Goal: Task Accomplishment & Management: Manage account settings

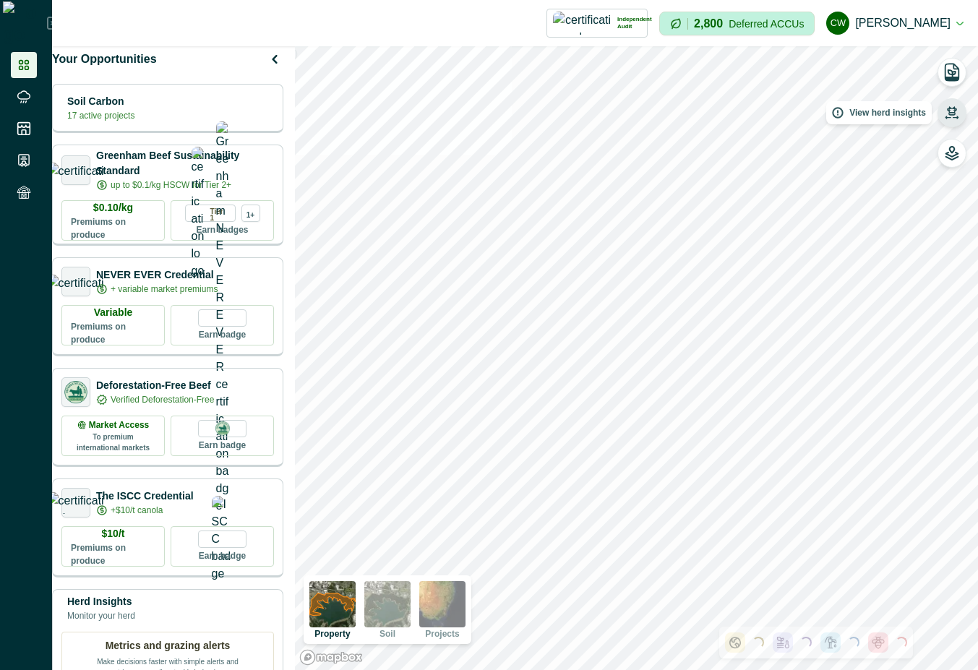
click at [945, 110] on icon "button" at bounding box center [952, 113] width 14 height 14
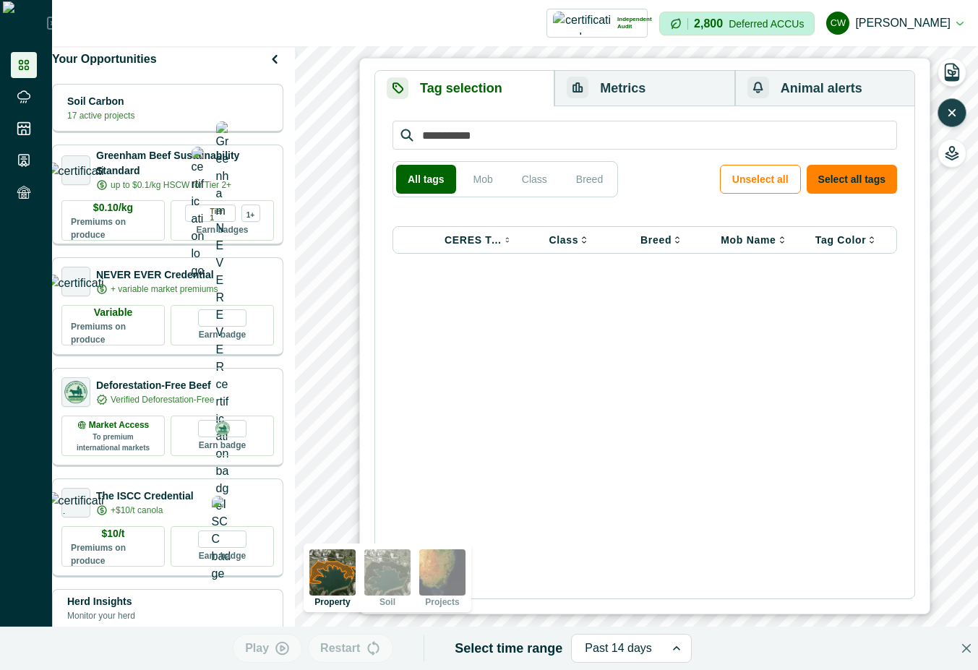
click at [957, 114] on icon "button" at bounding box center [952, 113] width 14 height 14
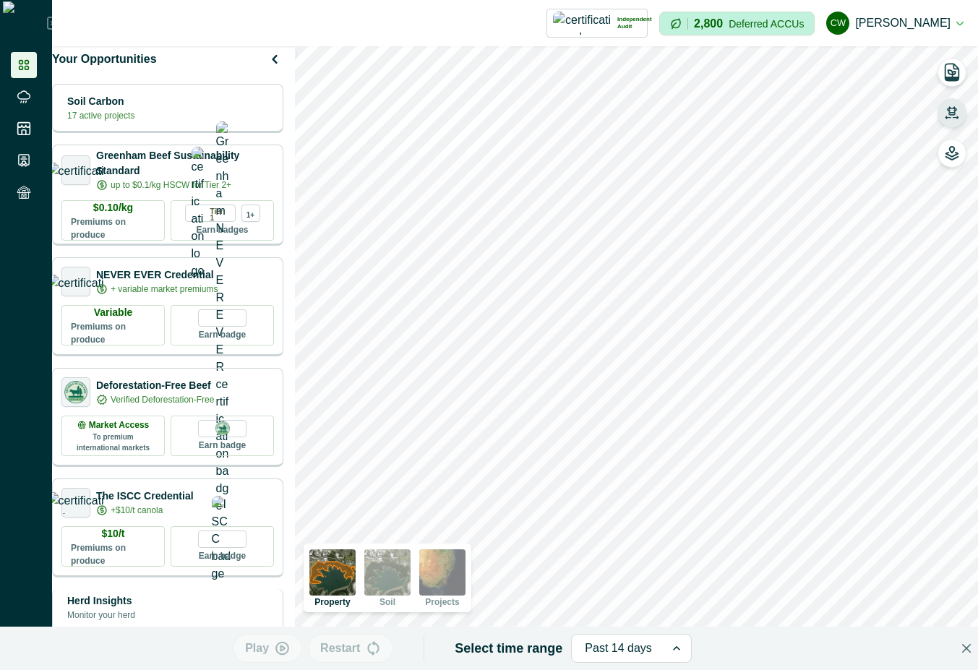
click at [217, 619] on div "Herd Insights Monitor your herd" at bounding box center [167, 608] width 213 height 29
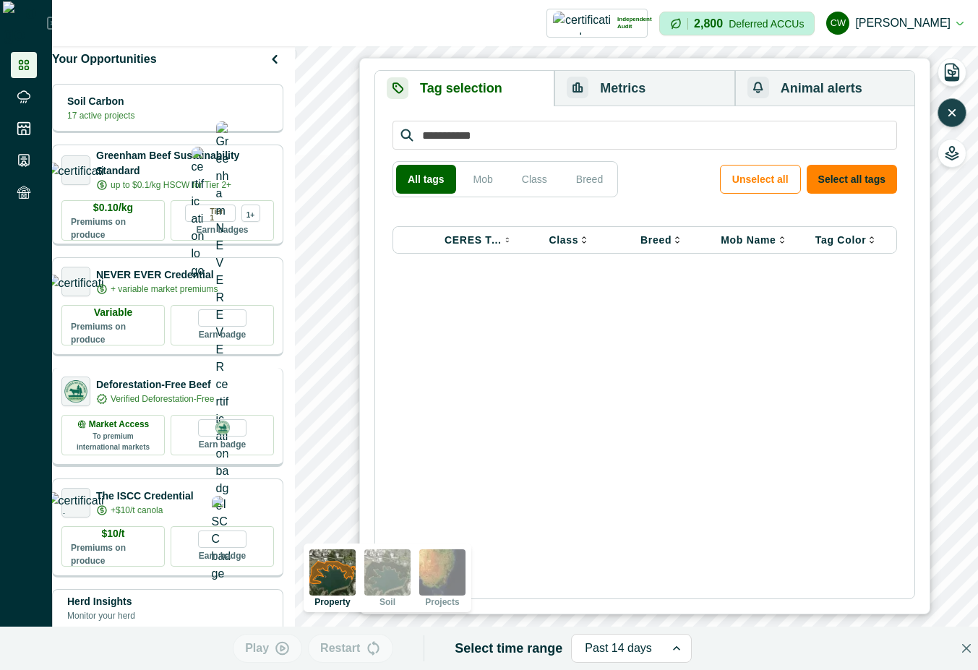
scroll to position [130, 0]
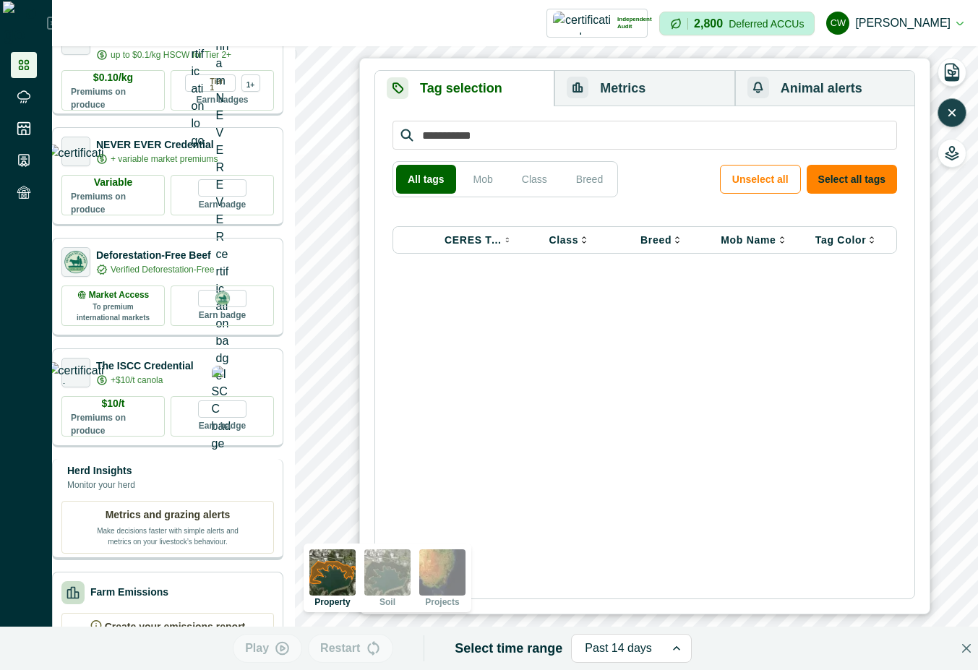
click at [186, 508] on div "Herd Insights Monitor your herd Metrics and grazing alerts Make decisions faste…" at bounding box center [167, 509] width 231 height 101
click at [952, 103] on button "button" at bounding box center [952, 112] width 29 height 29
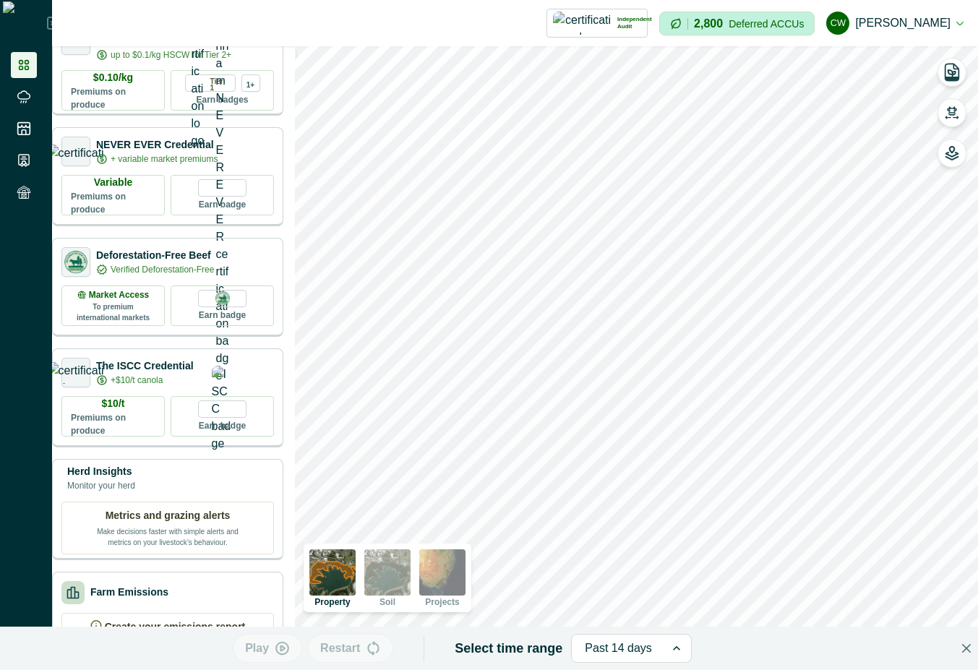
click at [206, 462] on div "Your Opportunities Soil Carbon 17 active projects Greenham Beef Sustainability …" at bounding box center [172, 358] width 240 height 624
click at [204, 492] on div "Herd Insights Monitor your herd" at bounding box center [167, 477] width 213 height 29
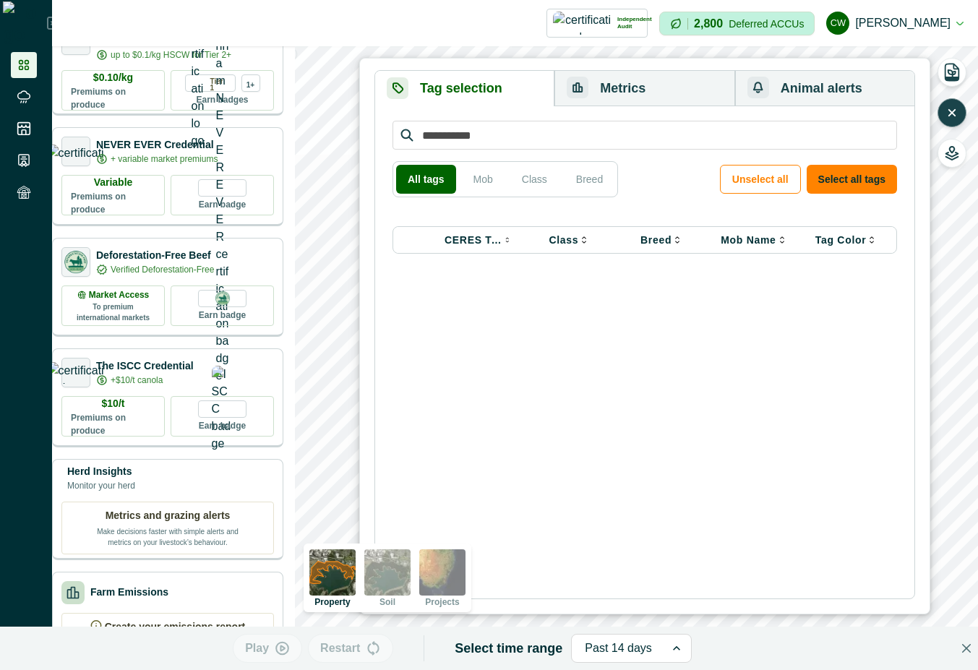
click at [947, 109] on icon "button" at bounding box center [952, 113] width 14 height 14
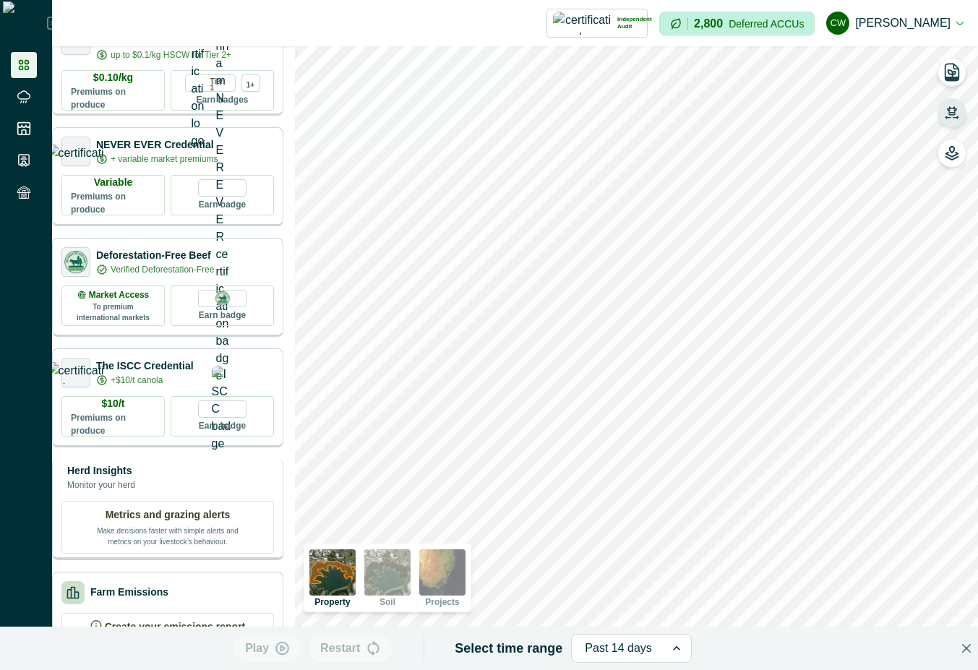
click at [184, 469] on div "Herd Insights Monitor your herd Metrics and grazing alerts Make decisions faste…" at bounding box center [167, 509] width 231 height 101
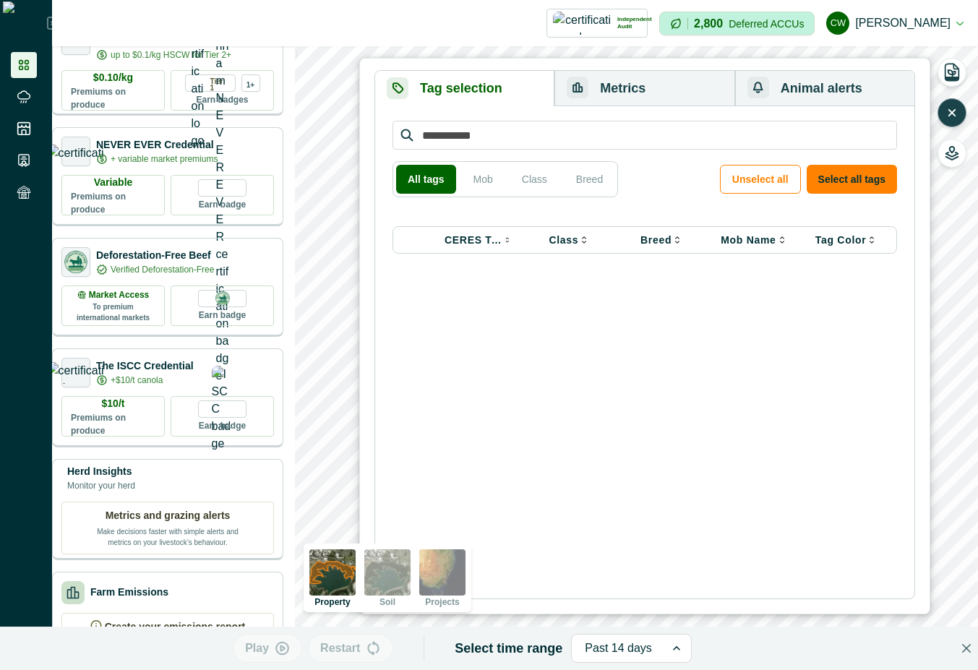
click at [956, 118] on icon "button" at bounding box center [952, 113] width 14 height 14
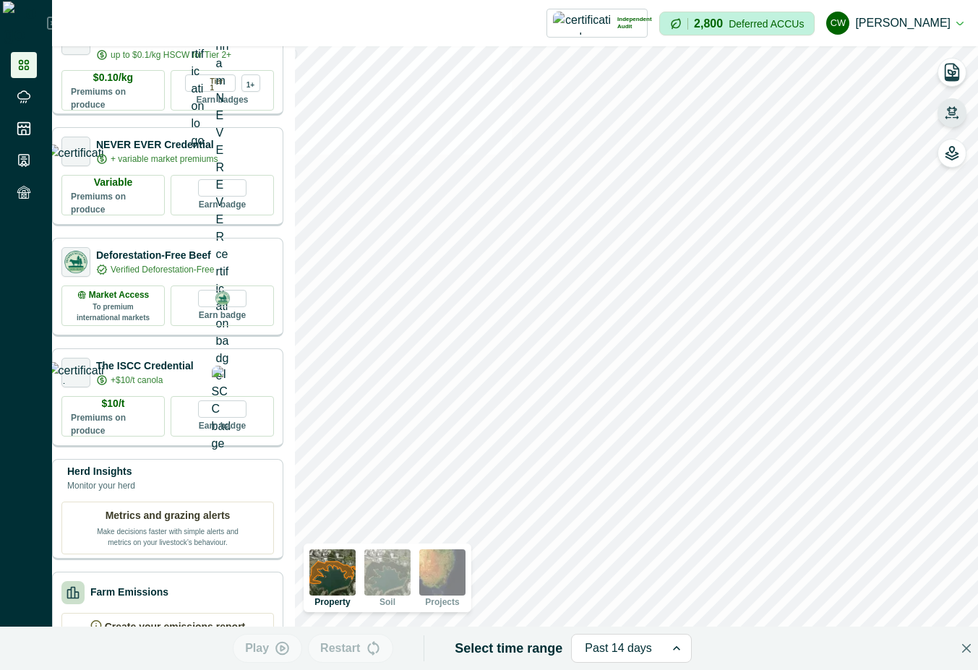
click at [956, 118] on icon "button" at bounding box center [952, 113] width 14 height 14
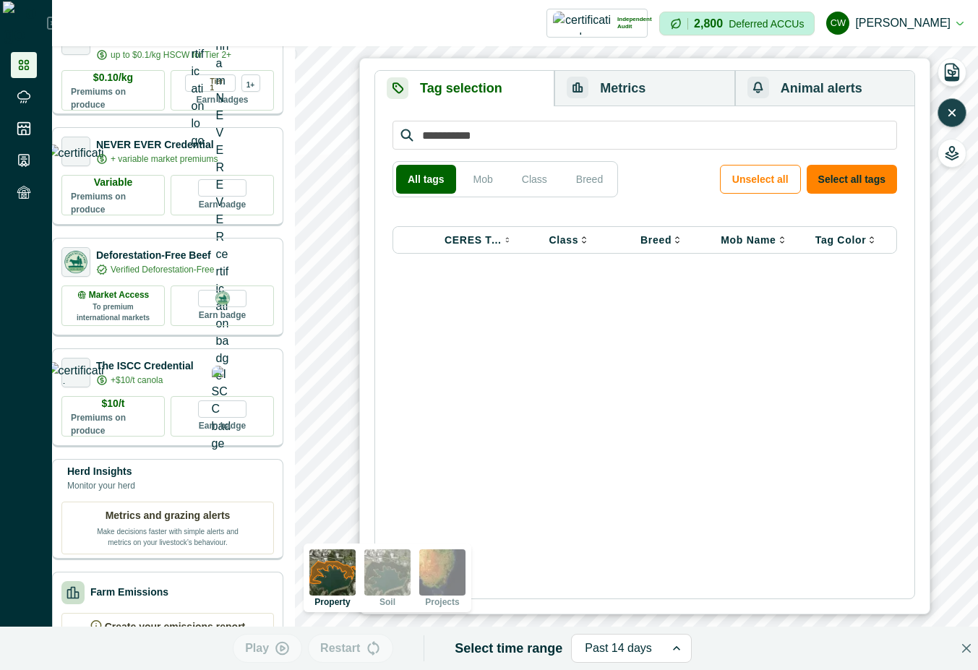
click at [956, 118] on icon "button" at bounding box center [952, 113] width 14 height 14
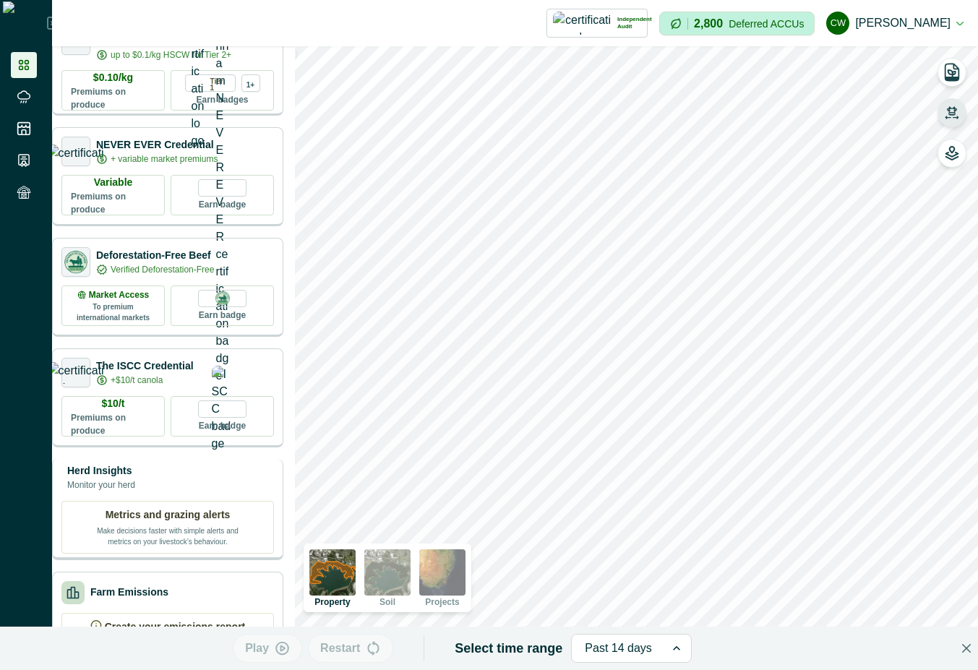
click at [202, 492] on div "Herd Insights Monitor your herd" at bounding box center [167, 477] width 213 height 29
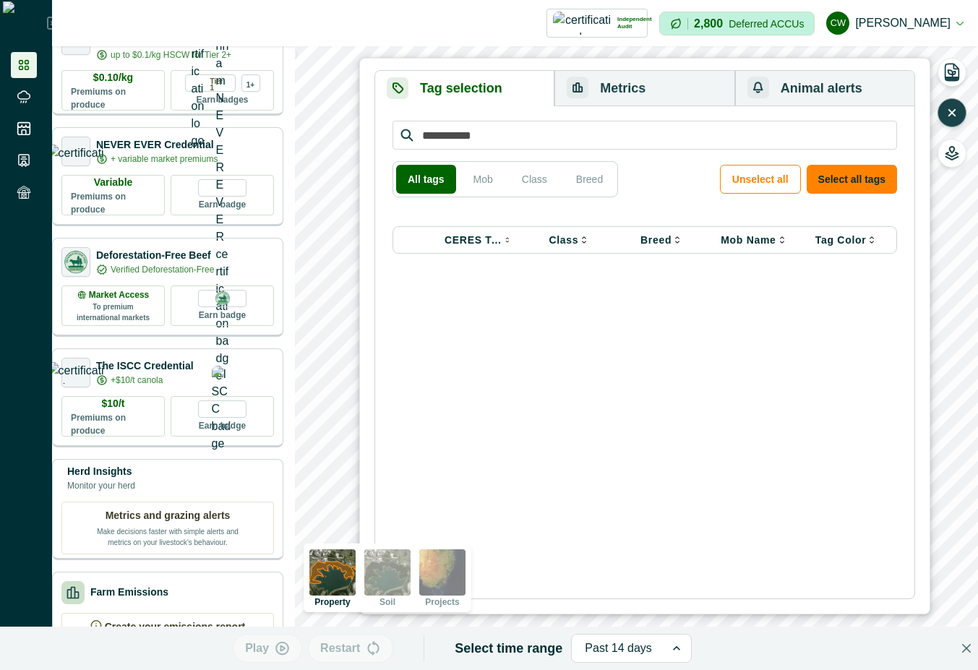
click at [952, 110] on icon "button" at bounding box center [952, 113] width 14 height 14
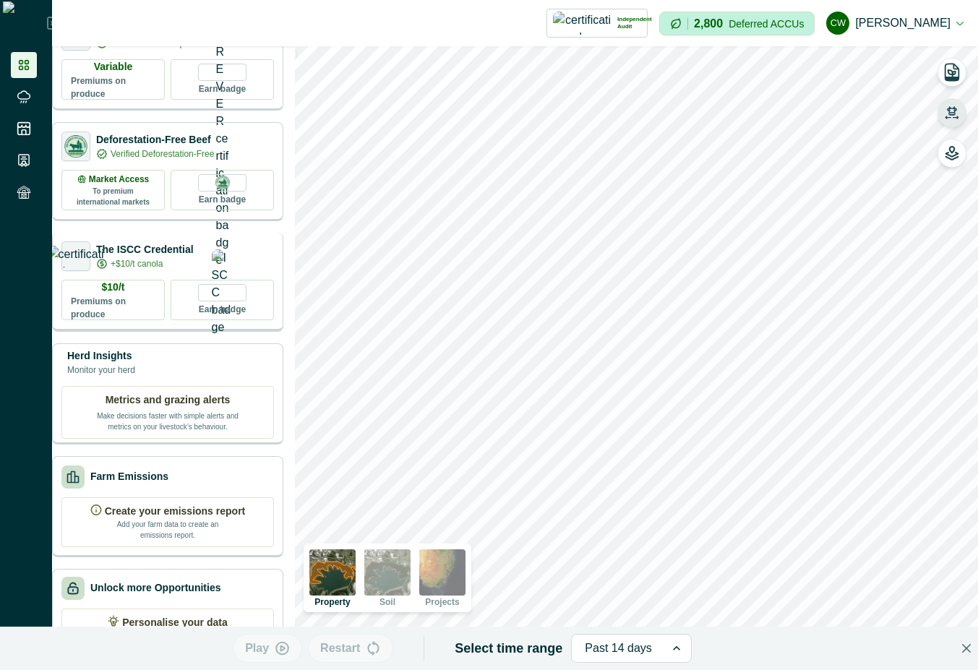
scroll to position [0, 0]
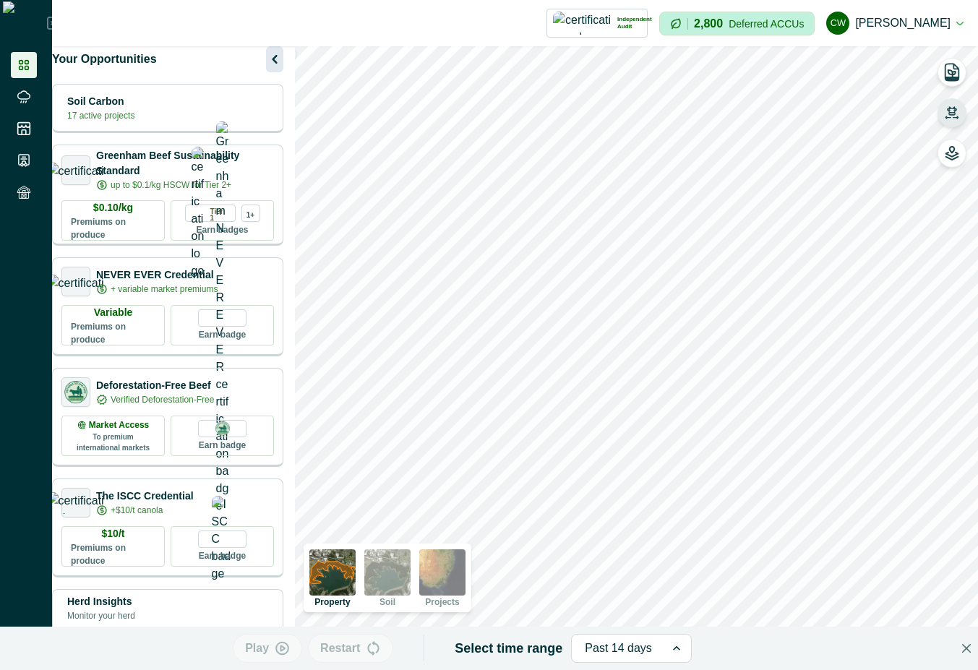
click at [280, 68] on icon "button" at bounding box center [274, 59] width 17 height 17
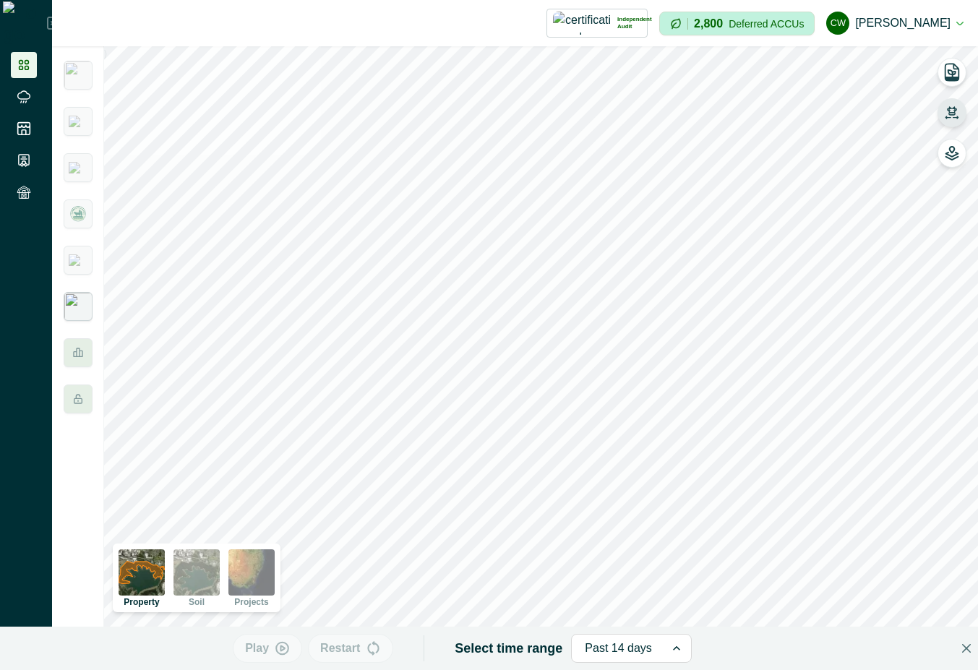
click at [75, 307] on img at bounding box center [78, 306] width 29 height 29
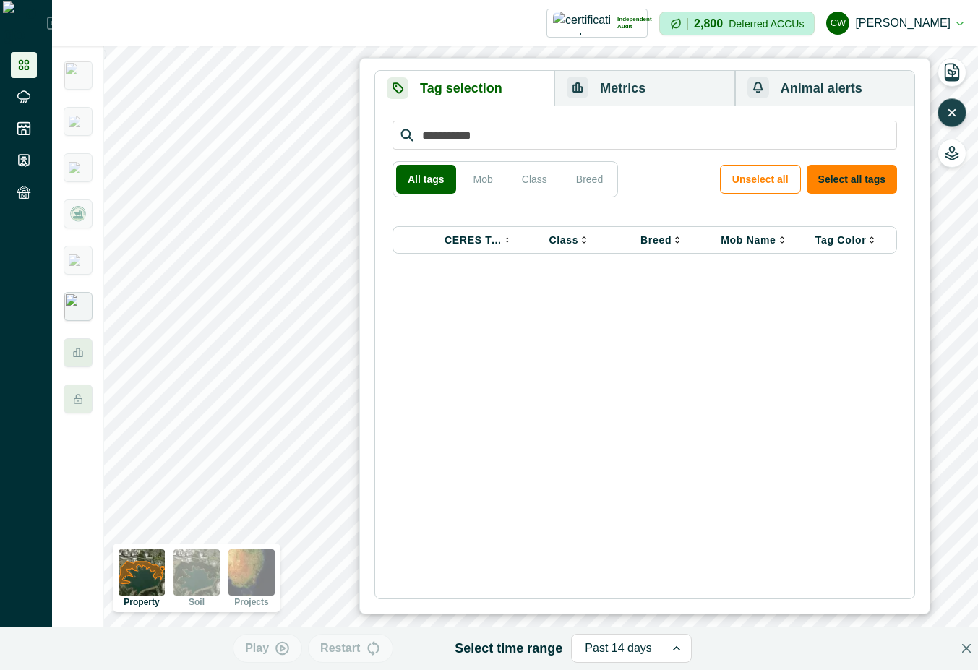
click at [75, 307] on img at bounding box center [78, 306] width 29 height 29
click at [950, 108] on icon "button" at bounding box center [952, 113] width 14 height 14
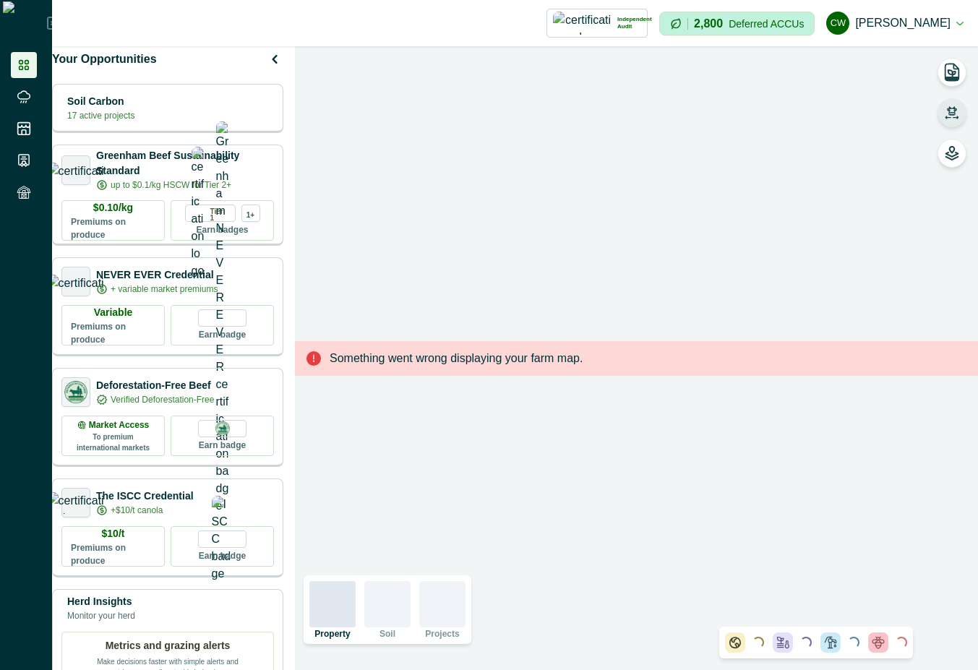
click at [952, 108] on icon "button" at bounding box center [952, 110] width 10 height 9
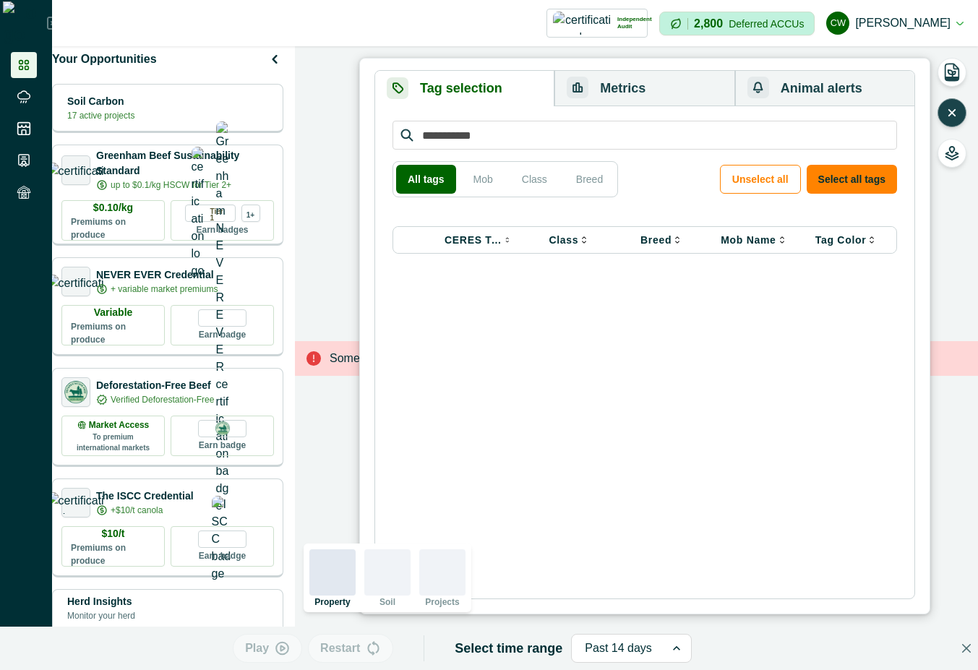
click at [950, 98] on button "button" at bounding box center [952, 112] width 29 height 29
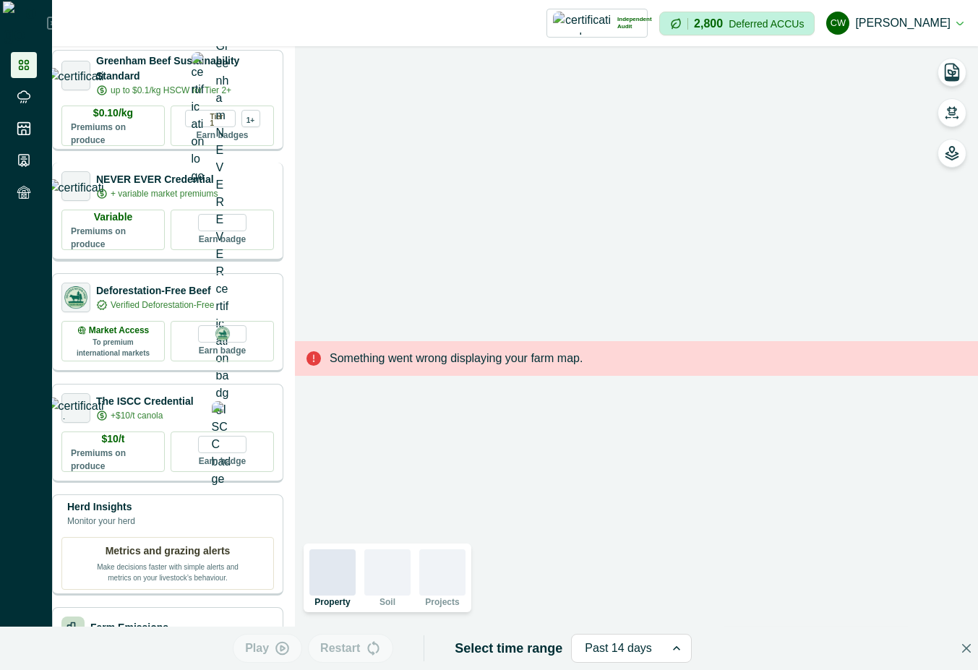
scroll to position [130, 0]
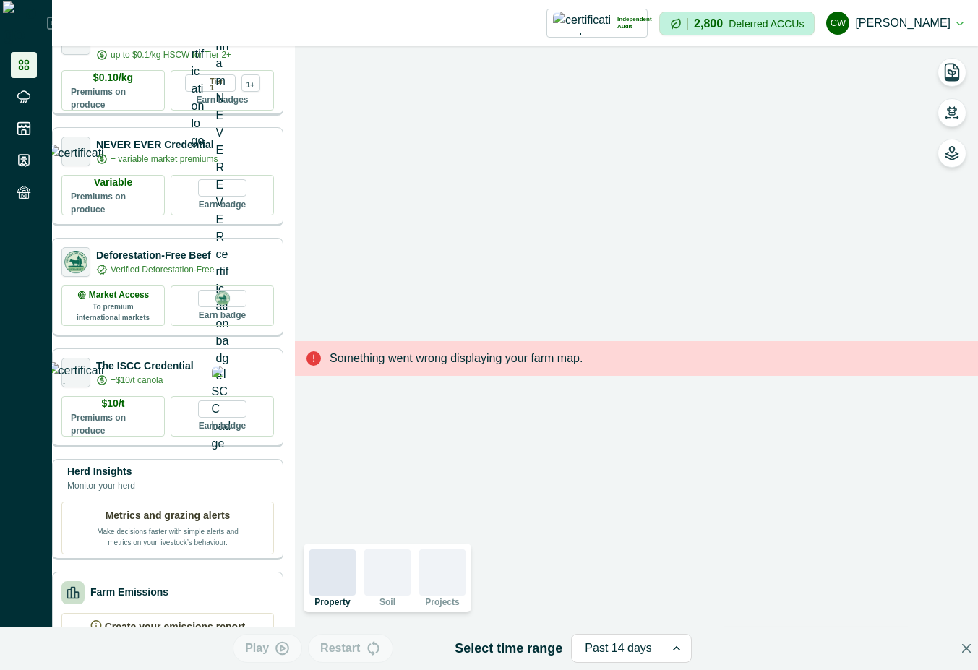
click at [931, 16] on button "cw cadel watson" at bounding box center [894, 23] width 137 height 35
click at [878, 67] on button "Sign out" at bounding box center [883, 65] width 161 height 24
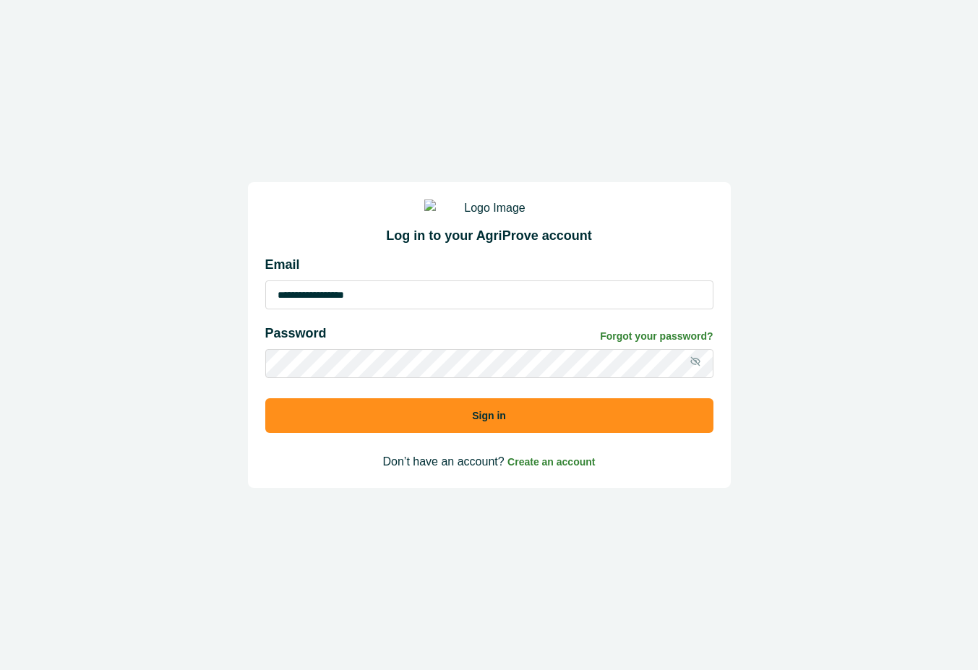
click at [476, 309] on input "**********" at bounding box center [489, 295] width 448 height 29
click at [576, 432] on button "Sign in" at bounding box center [489, 415] width 448 height 35
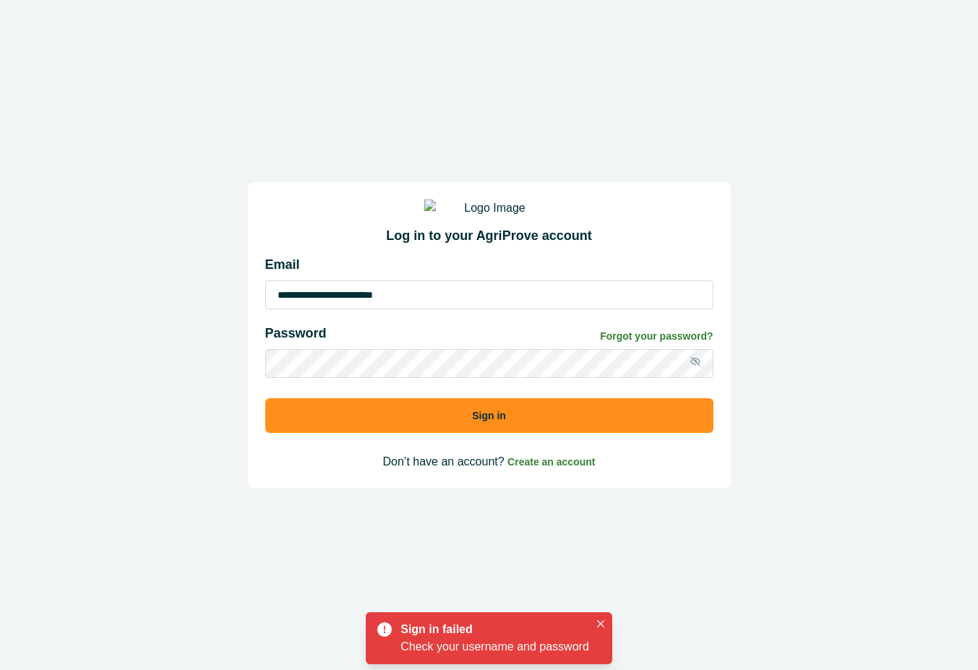
click at [489, 309] on input "**********" at bounding box center [489, 295] width 448 height 29
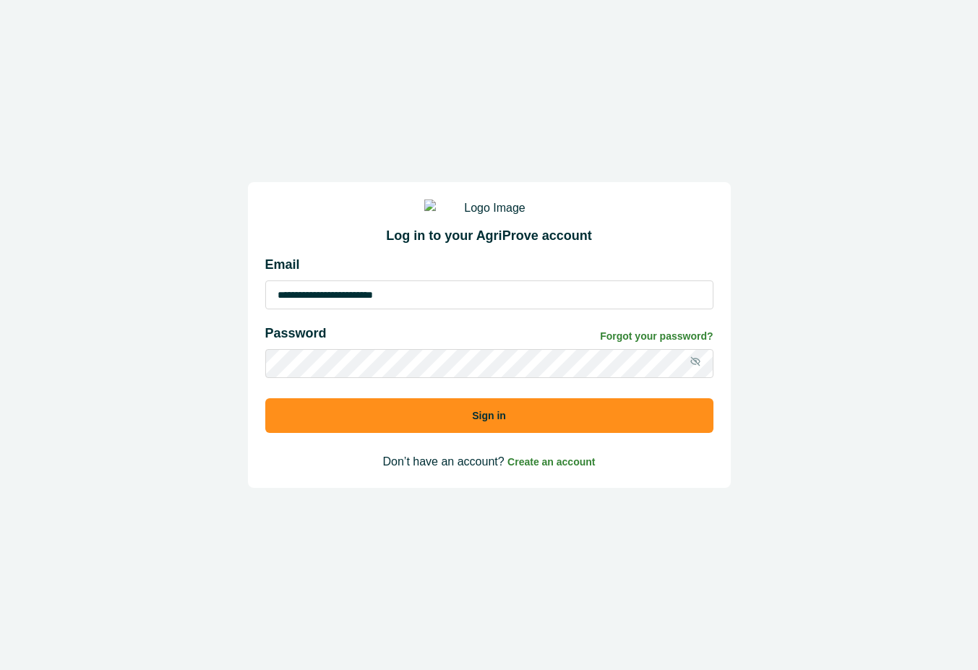
type input "**********"
click at [484, 433] on button "Sign in" at bounding box center [489, 415] width 448 height 35
